Goal: Information Seeking & Learning: Learn about a topic

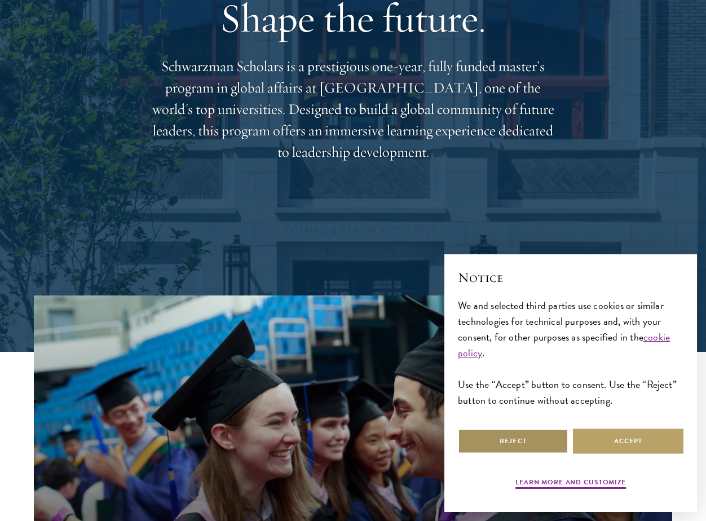
click at [529, 443] on button "Reject" at bounding box center [513, 441] width 111 height 25
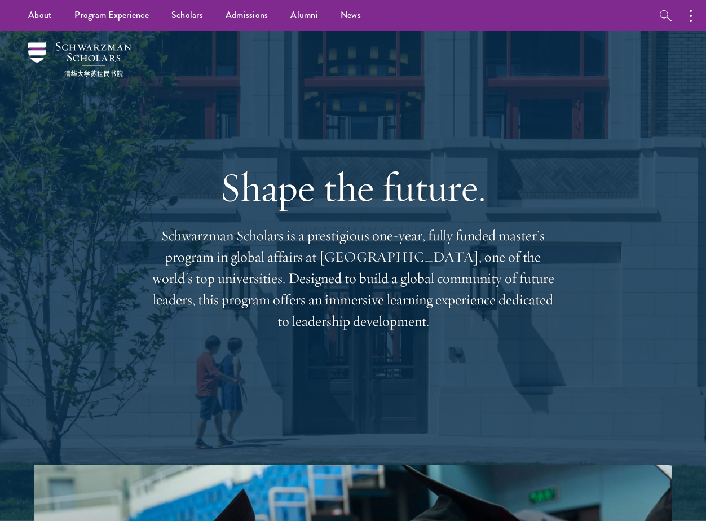
click at [243, 201] on h1 "Shape the future." at bounding box center [353, 187] width 406 height 47
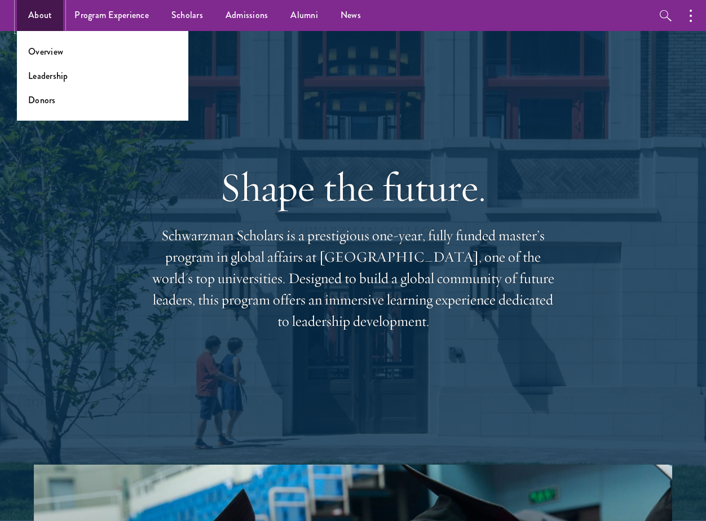
click at [35, 15] on link "About" at bounding box center [40, 15] width 46 height 31
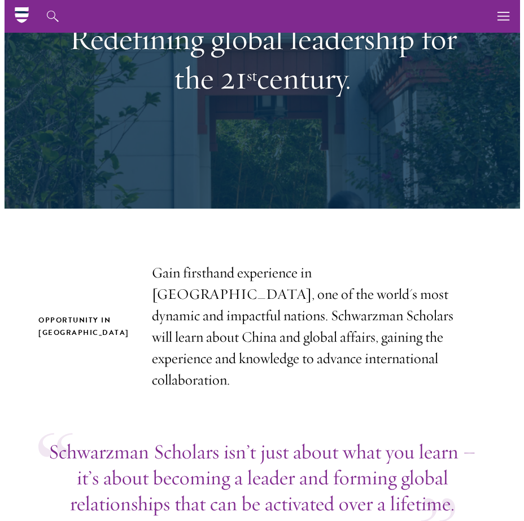
scroll to position [7, 0]
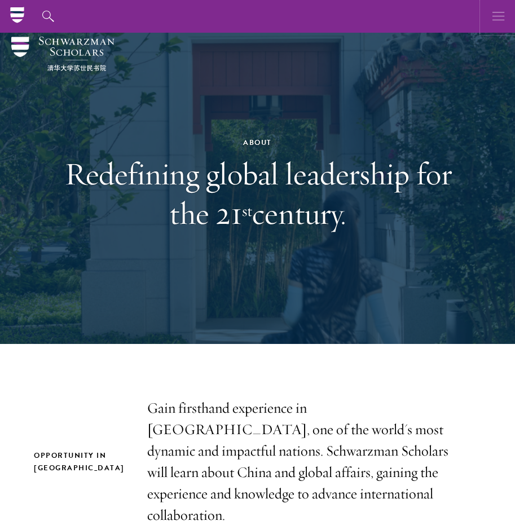
click at [498, 14] on icon "button" at bounding box center [499, 16] width 12 height 33
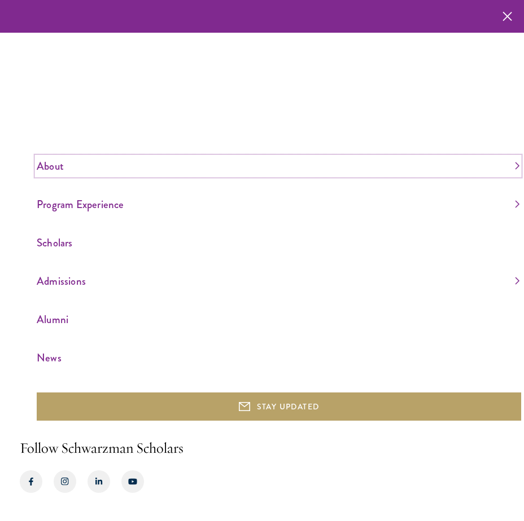
click at [50, 166] on link "About" at bounding box center [278, 166] width 482 height 19
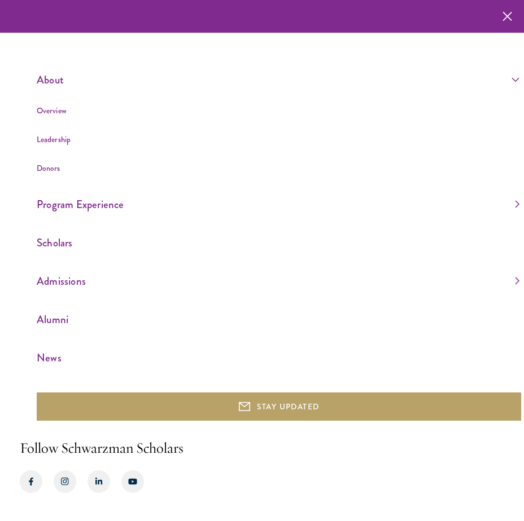
click at [44, 113] on link "Overview" at bounding box center [52, 110] width 30 height 11
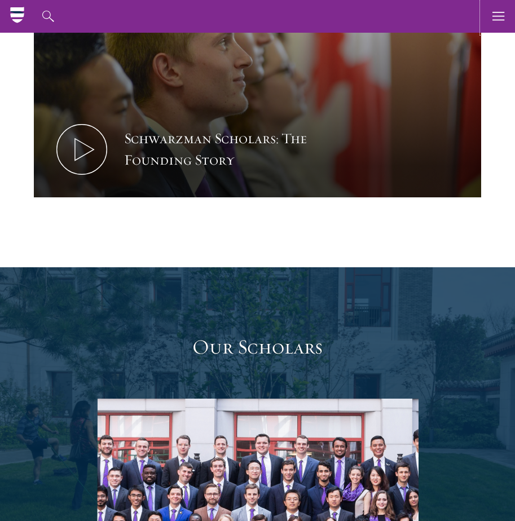
click at [496, 16] on use "button" at bounding box center [499, 16] width 12 height 8
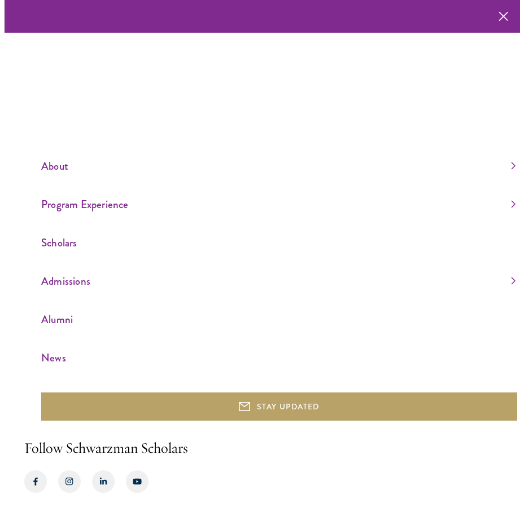
scroll to position [1411, 0]
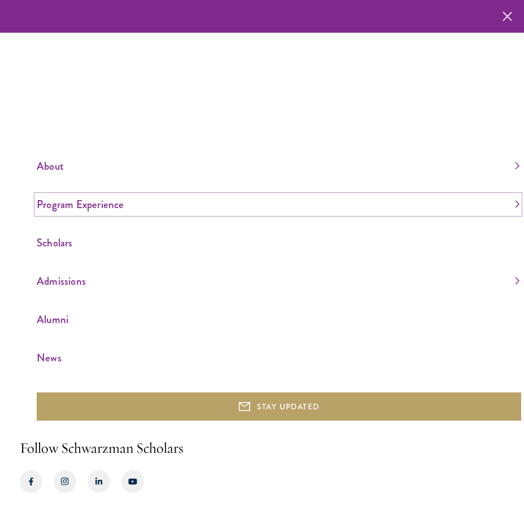
click at [59, 202] on link "Program Experience" at bounding box center [278, 204] width 482 height 19
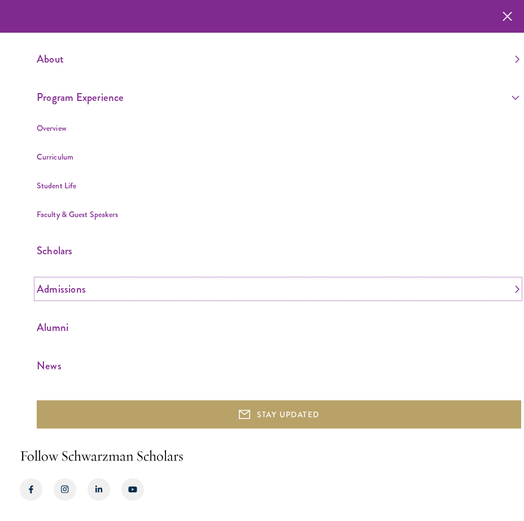
click at [67, 291] on link "Admissions" at bounding box center [278, 289] width 482 height 19
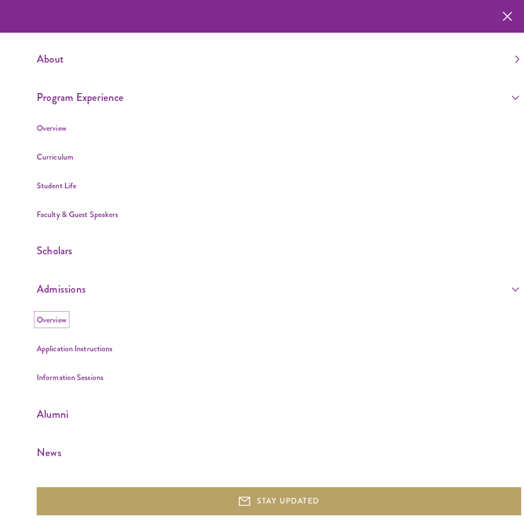
click at [52, 320] on link "Overview" at bounding box center [52, 319] width 30 height 11
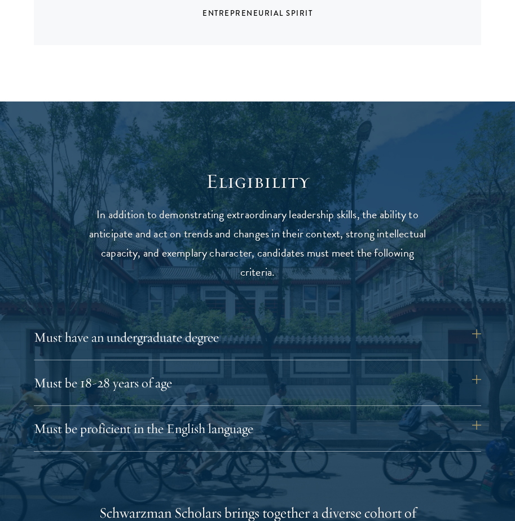
scroll to position [1241, 0]
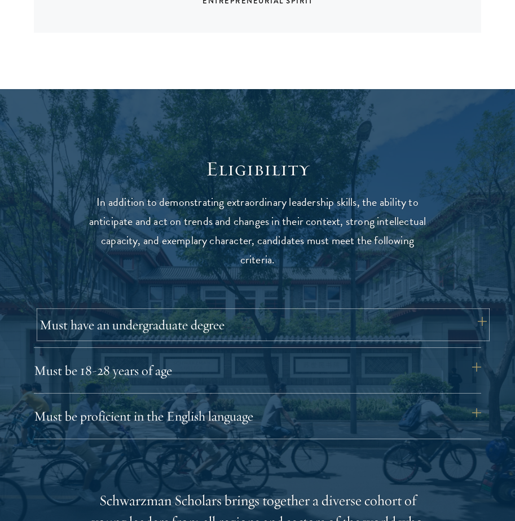
click at [191, 330] on button "Must have an undergraduate degree" at bounding box center [262, 324] width 447 height 27
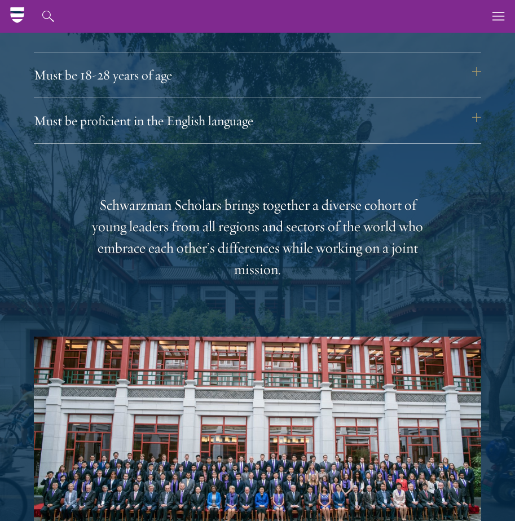
scroll to position [1580, 0]
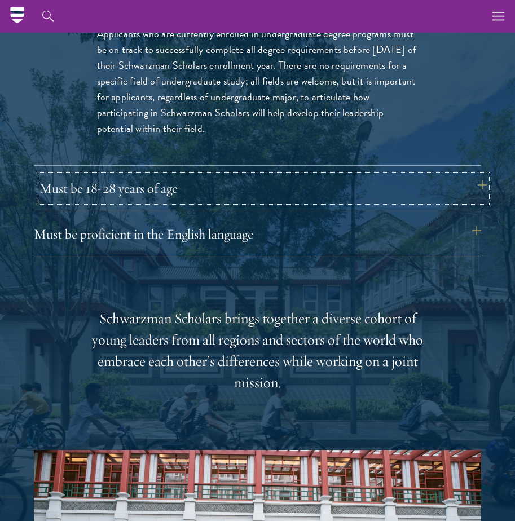
click at [247, 188] on button "Must be 18-28 years of age" at bounding box center [262, 188] width 447 height 27
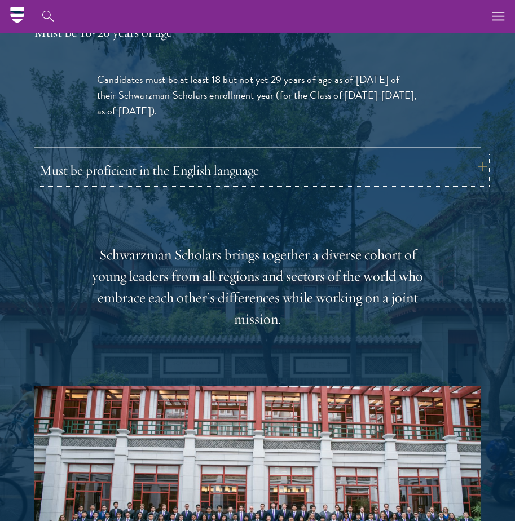
click at [240, 175] on button "Must be proficient in the English language" at bounding box center [262, 170] width 447 height 27
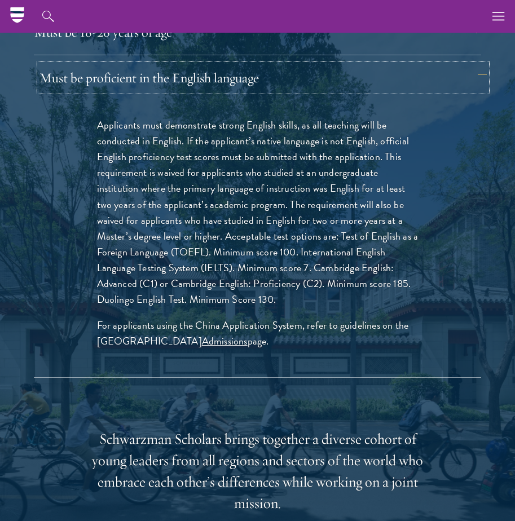
click at [265, 78] on button "Must be proficient in the English language" at bounding box center [262, 77] width 447 height 27
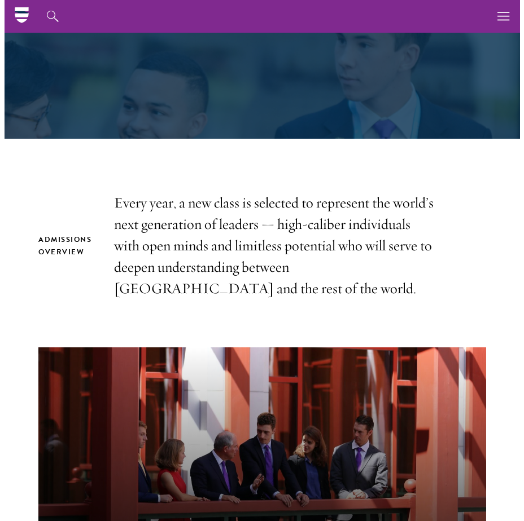
scroll to position [0, 0]
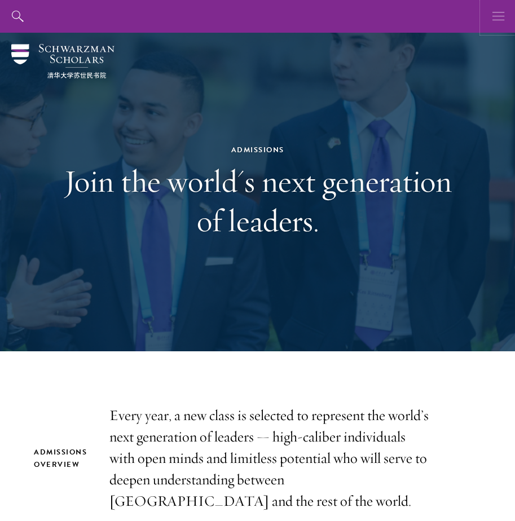
click at [499, 15] on icon "button" at bounding box center [499, 16] width 12 height 33
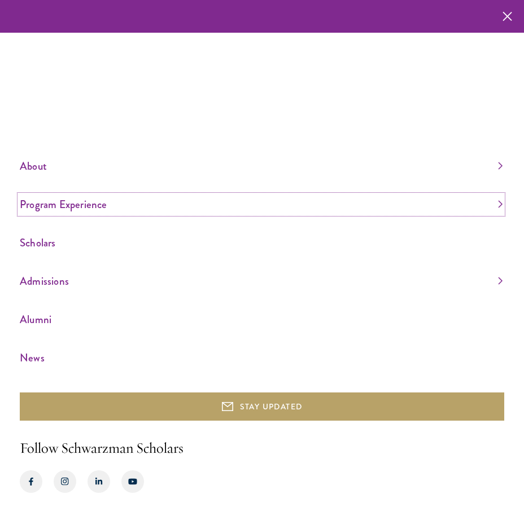
click at [48, 199] on link "Program Experience" at bounding box center [261, 204] width 482 height 19
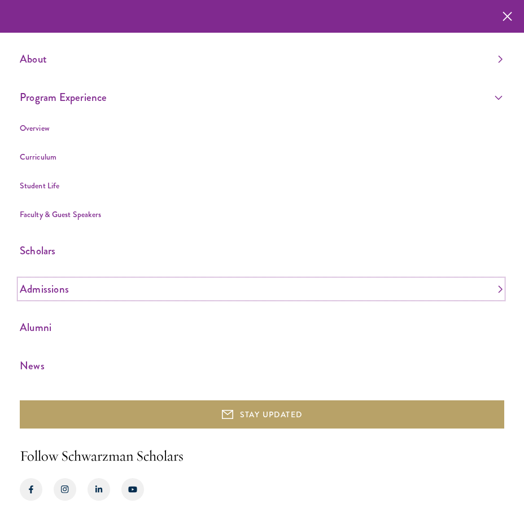
click at [37, 288] on link "Admissions" at bounding box center [261, 289] width 482 height 19
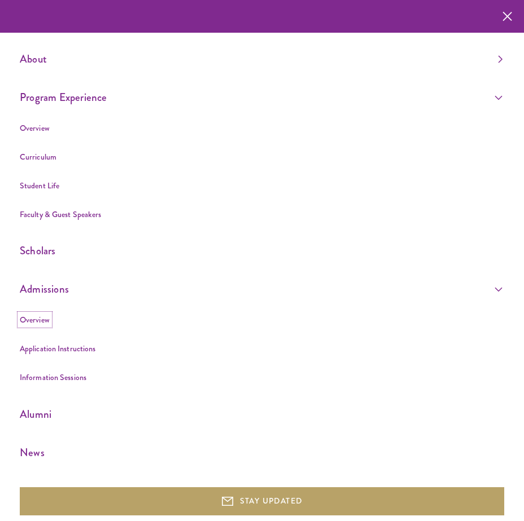
click at [37, 318] on link "Overview" at bounding box center [35, 319] width 30 height 11
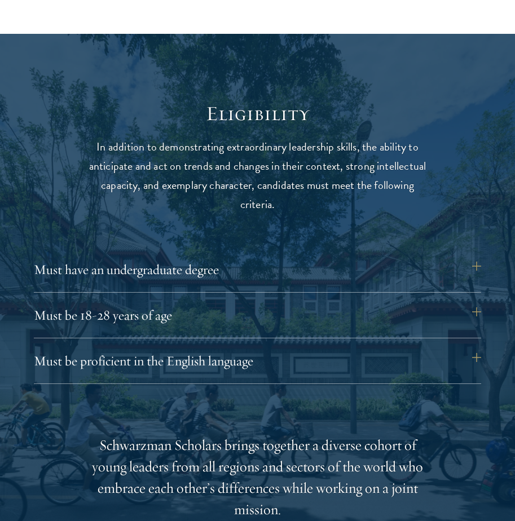
scroll to position [1411, 0]
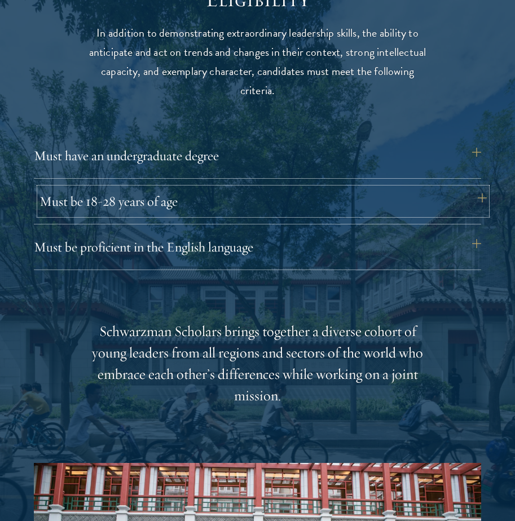
click at [105, 202] on button "Must be 18-28 years of age" at bounding box center [262, 201] width 447 height 27
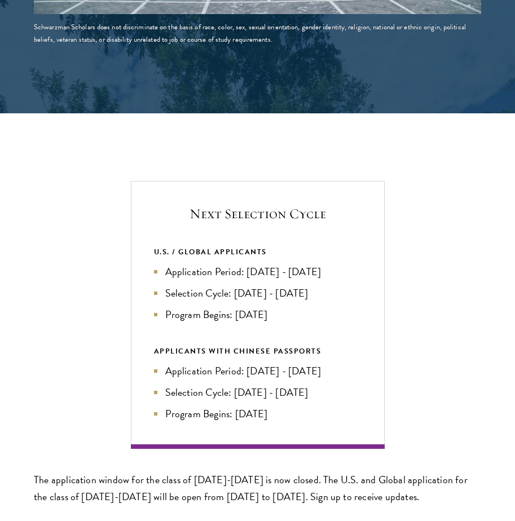
scroll to position [2200, 0]
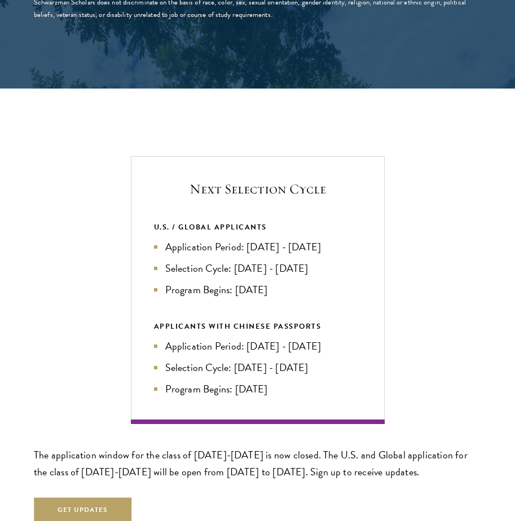
click at [35, 220] on div "Next Selection Cycle U.S. / GLOBAL APPLICANTS Application Period: [DATE] - [DAT…" at bounding box center [257, 290] width 447 height 269
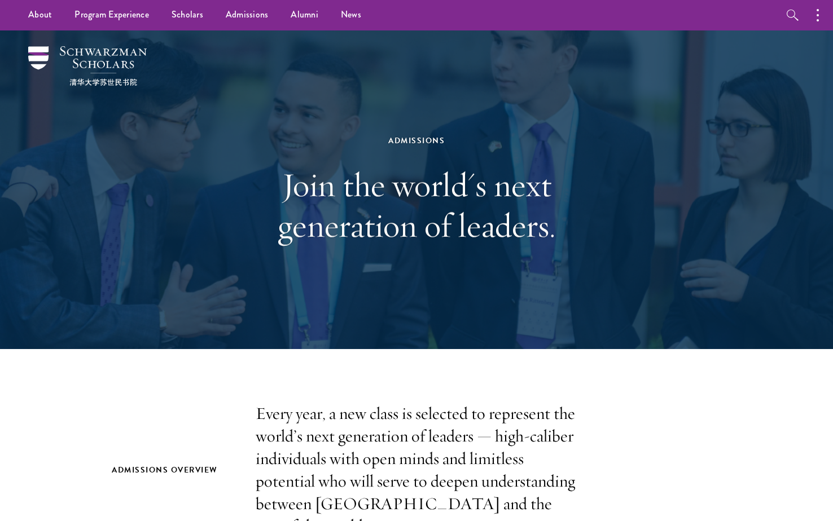
scroll to position [0, 0]
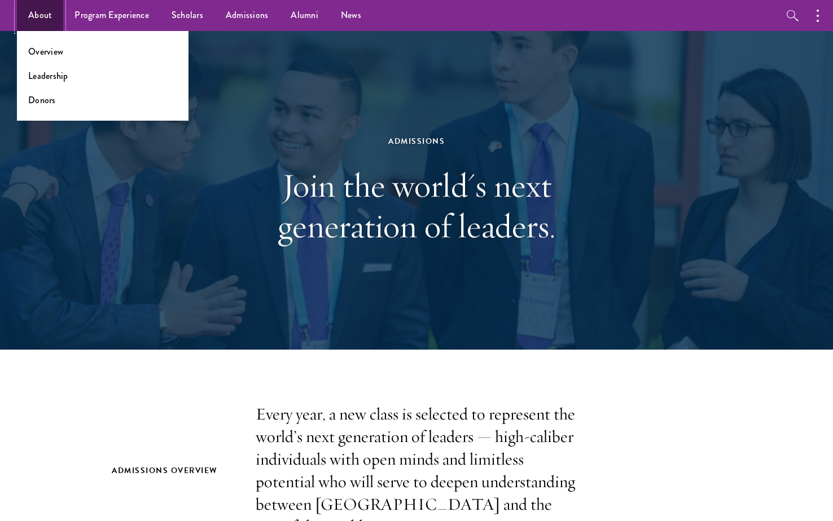
click at [46, 17] on link "About" at bounding box center [40, 15] width 46 height 31
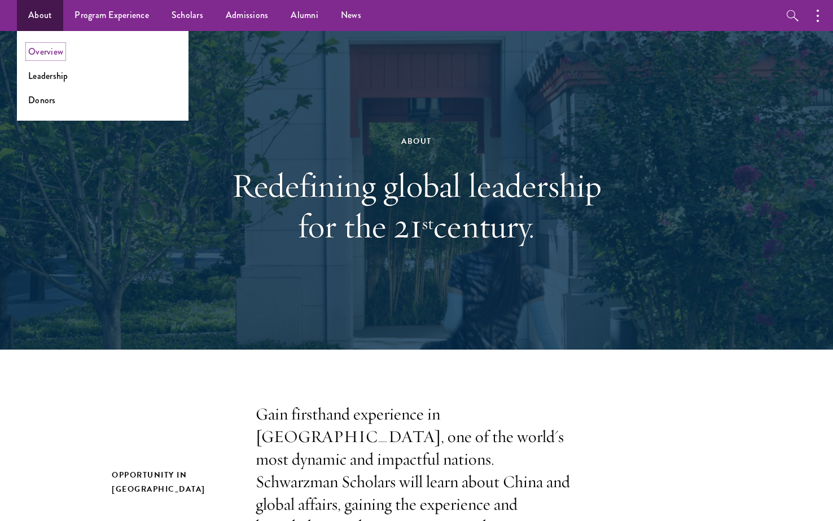
click at [49, 49] on link "Overview" at bounding box center [45, 51] width 35 height 13
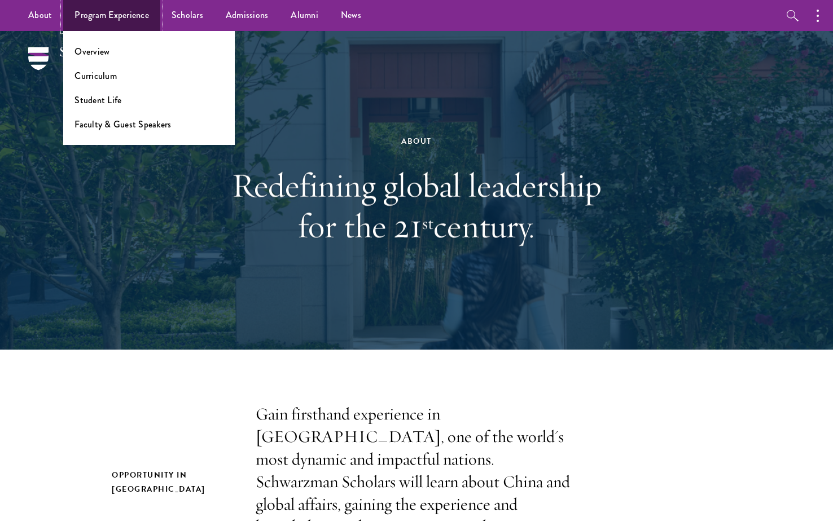
click at [121, 10] on link "Program Experience" at bounding box center [111, 15] width 97 height 31
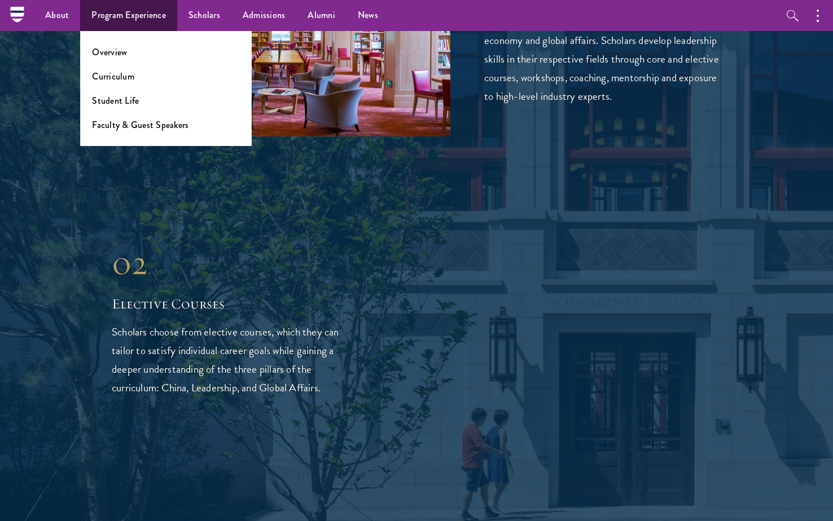
scroll to position [1862, 0]
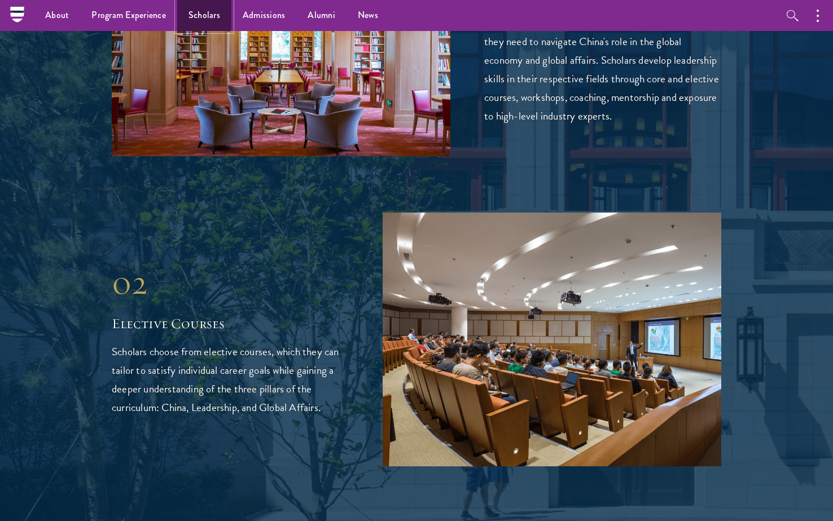
click at [217, 14] on link "Scholars" at bounding box center [204, 15] width 54 height 31
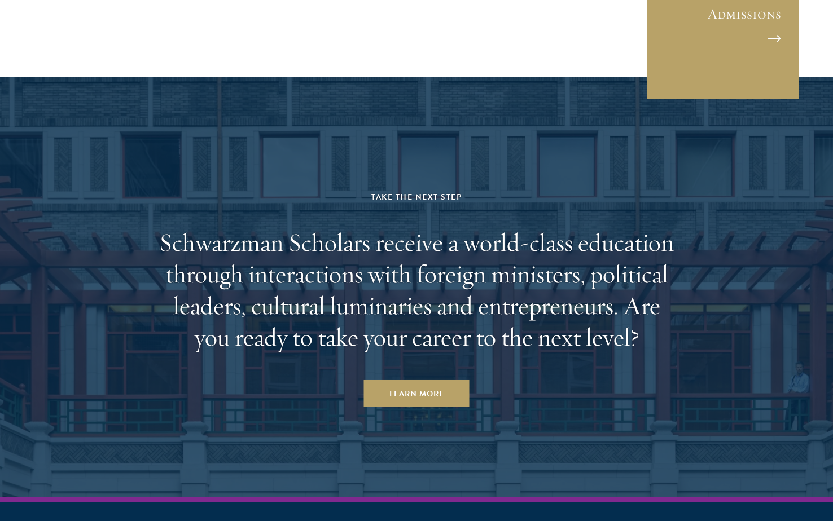
scroll to position [3385, 0]
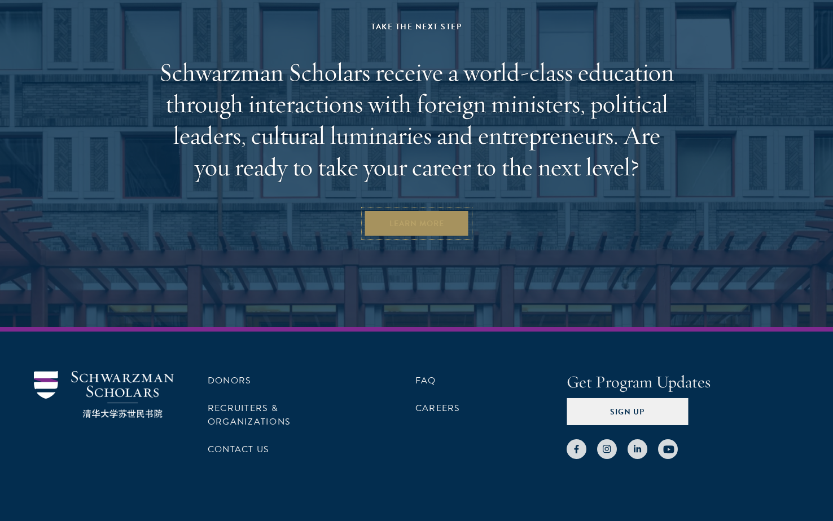
click at [385, 210] on link "Learn More" at bounding box center [417, 223] width 106 height 27
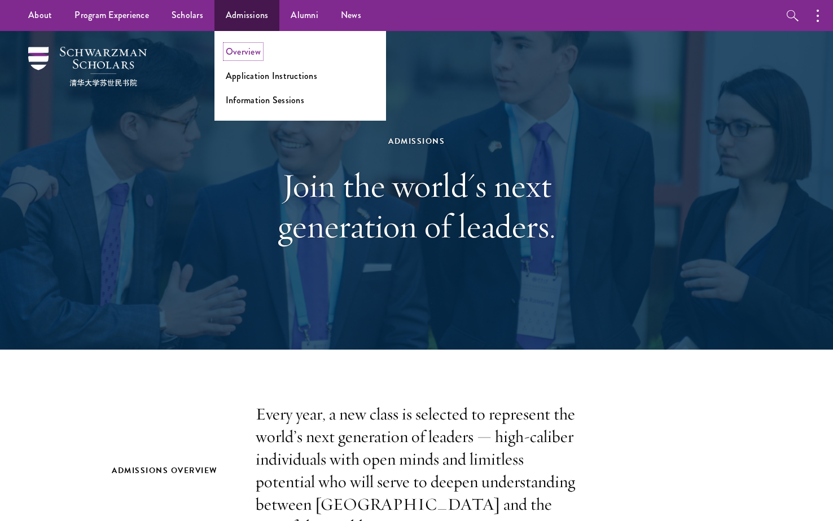
click at [239, 53] on link "Overview" at bounding box center [243, 51] width 35 height 13
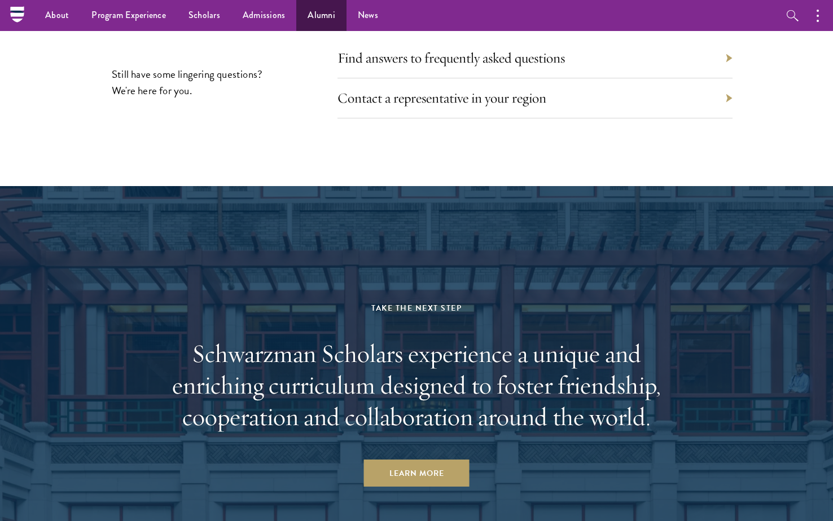
scroll to position [5145, 0]
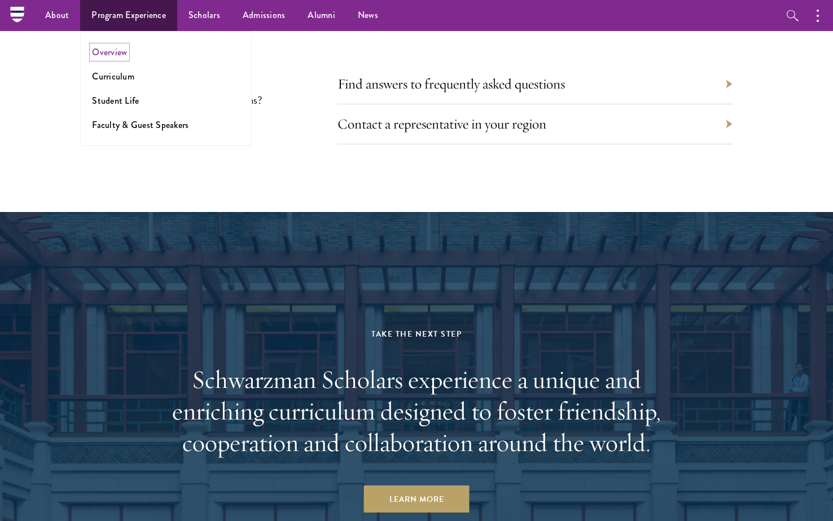
click at [104, 53] on link "Overview" at bounding box center [109, 52] width 35 height 13
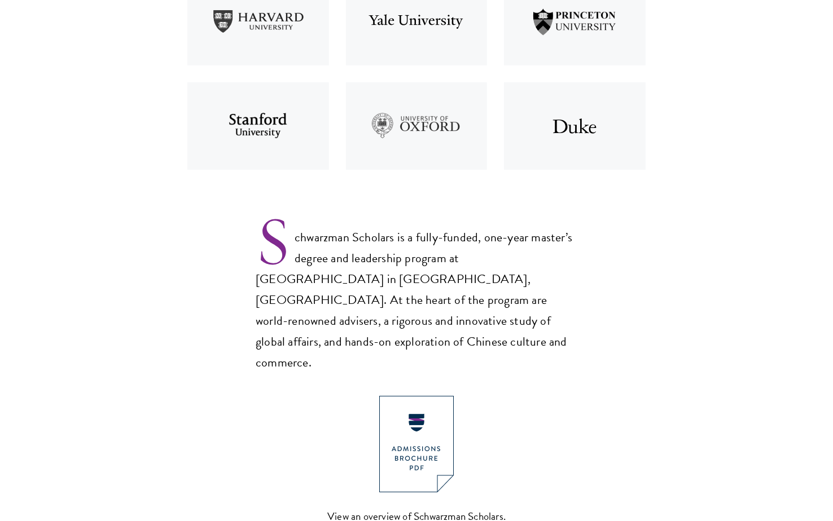
scroll to position [564, 0]
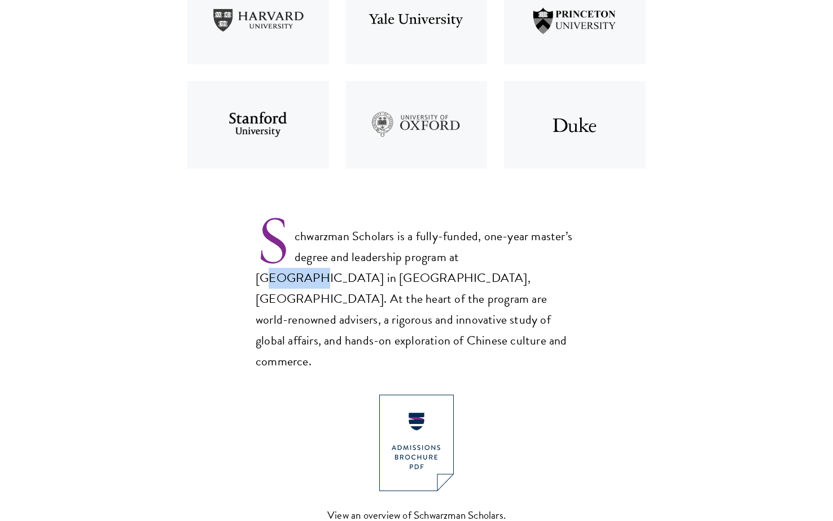
drag, startPoint x: 470, startPoint y: 259, endPoint x: 508, endPoint y: 257, distance: 37.8
click at [508, 257] on p "Schwarzman Scholars is a fully-funded, one-year master’s degree and leadership …" at bounding box center [417, 290] width 322 height 165
drag, startPoint x: 508, startPoint y: 257, endPoint x: 464, endPoint y: 281, distance: 49.5
click at [464, 282] on p "Schwarzman Scholars is a fully-funded, one-year master’s degree and leadership …" at bounding box center [417, 290] width 322 height 165
